Goal: Find specific page/section: Find specific page/section

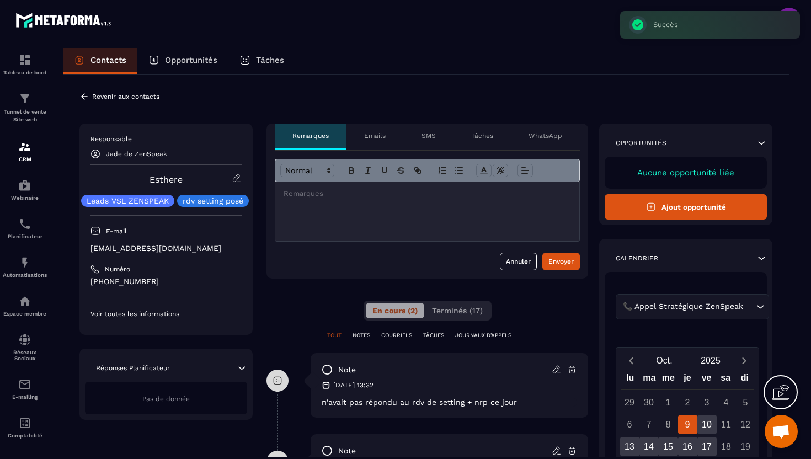
click at [84, 100] on icon at bounding box center [84, 97] width 10 height 10
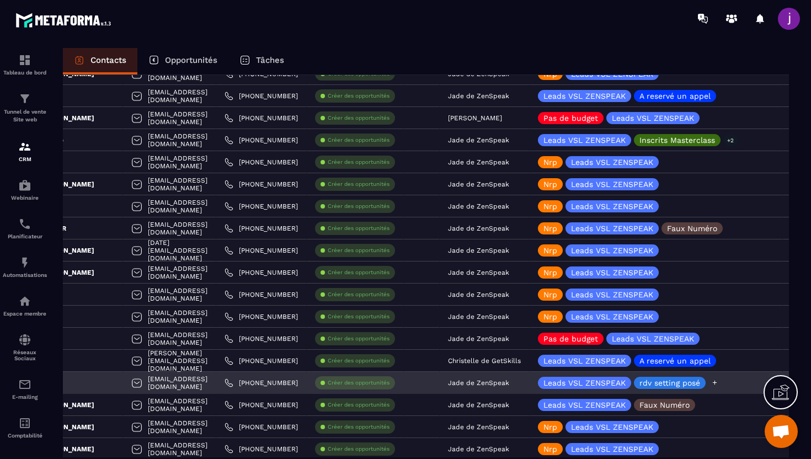
scroll to position [0, 79]
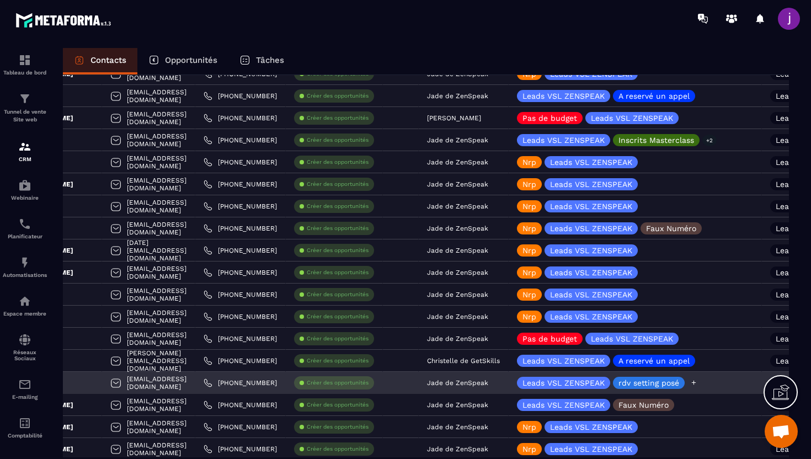
click at [698, 381] on icon at bounding box center [694, 382] width 7 height 7
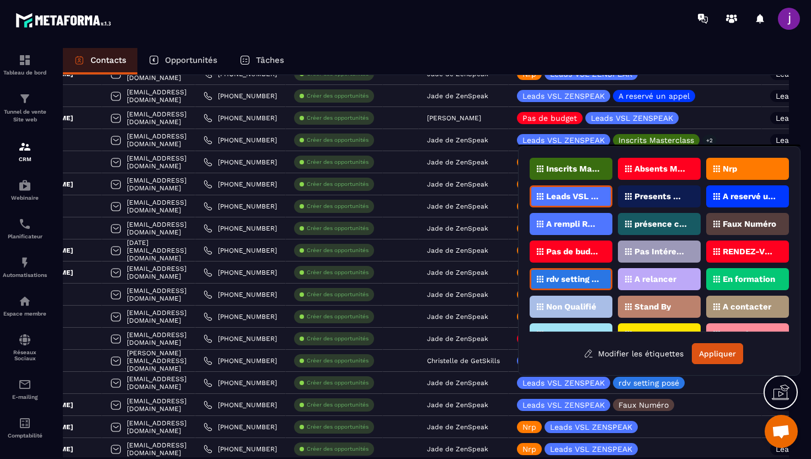
click at [576, 275] on p "rdv setting posé" at bounding box center [573, 279] width 54 height 8
click at [756, 171] on div "Nrp" at bounding box center [748, 169] width 83 height 22
click at [712, 359] on button "Appliquer" at bounding box center [717, 353] width 51 height 21
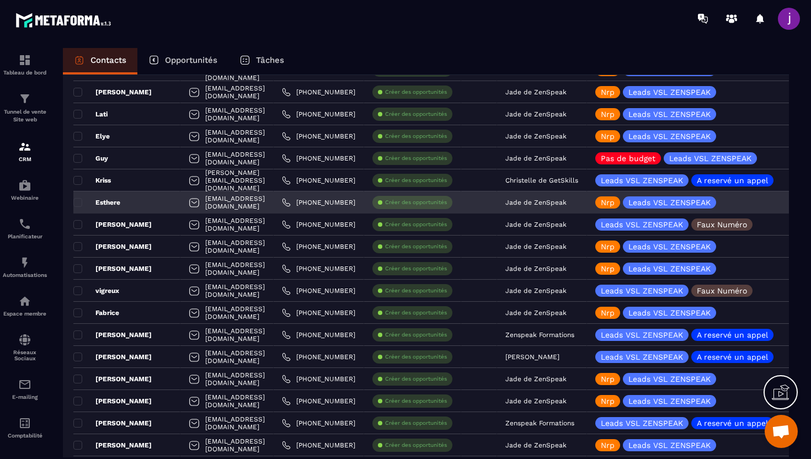
scroll to position [1149, 0]
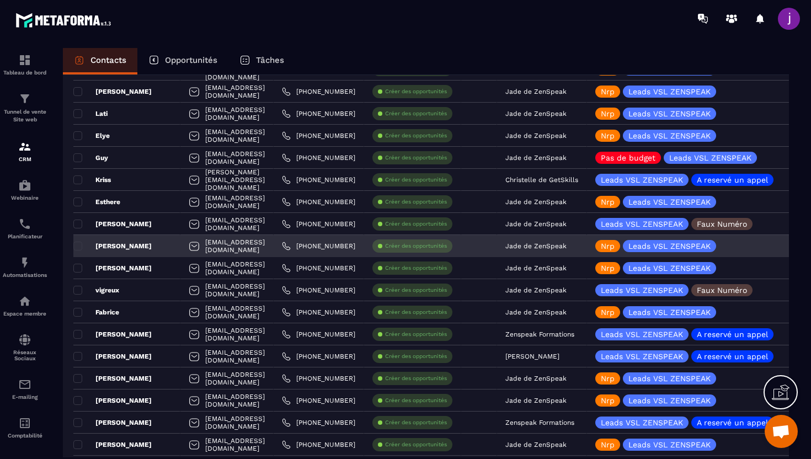
click at [146, 246] on div "[PERSON_NAME]" at bounding box center [126, 246] width 107 height 22
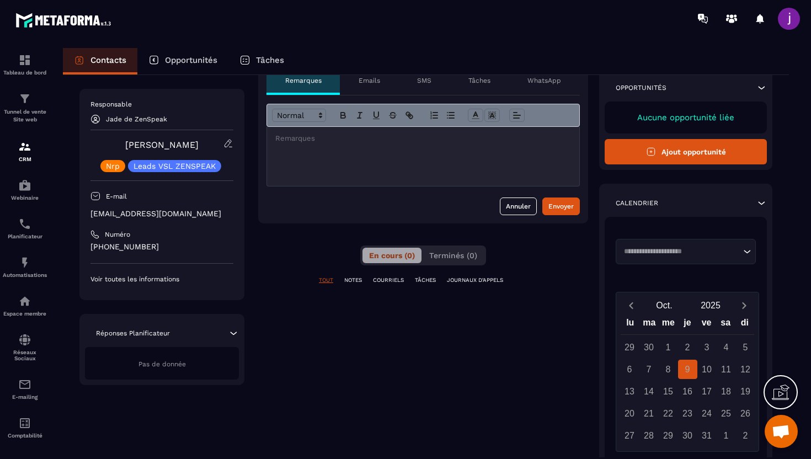
scroll to position [56, 0]
